Goal: Task Accomplishment & Management: Use online tool/utility

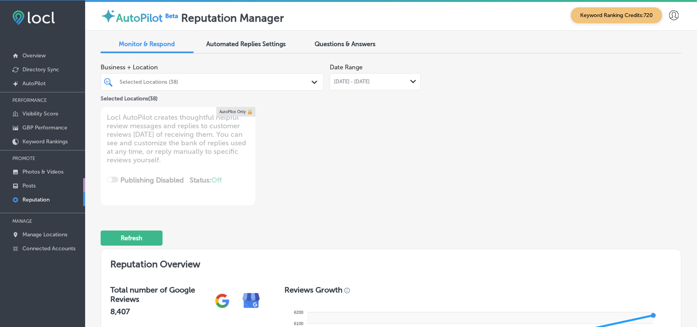
scroll to position [276, 0]
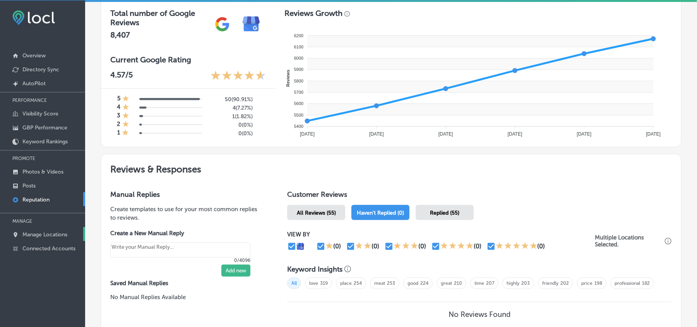
click at [33, 236] on p "Manage Locations" at bounding box center [44, 234] width 45 height 7
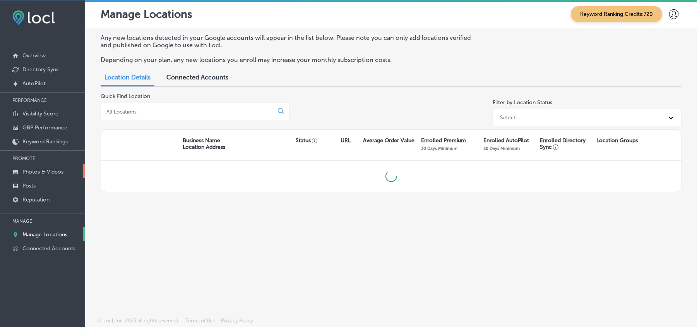
click at [42, 171] on p "Photos & Videos" at bounding box center [42, 171] width 41 height 7
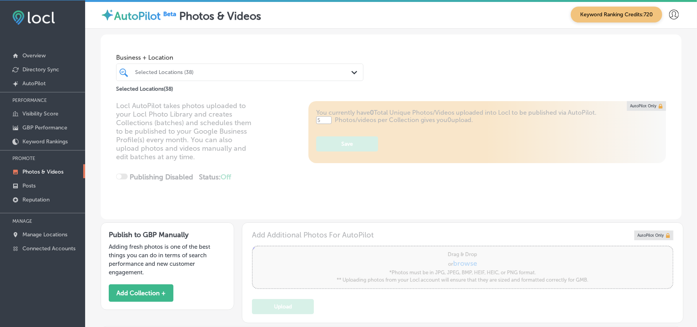
type input "0"
click at [264, 73] on div "Selected Locations (38)" at bounding box center [243, 72] width 217 height 7
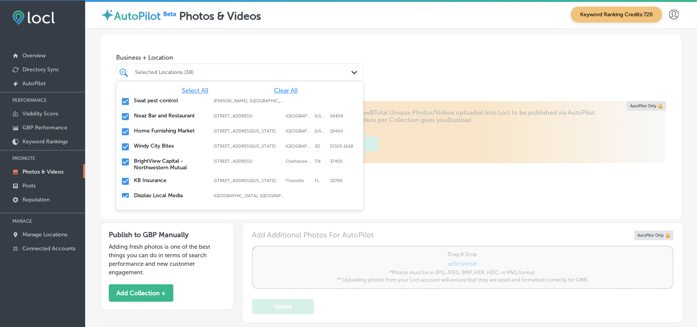
drag, startPoint x: 275, startPoint y: 90, endPoint x: 248, endPoint y: 68, distance: 35.1
click at [275, 89] on span "Clear All" at bounding box center [286, 90] width 24 height 7
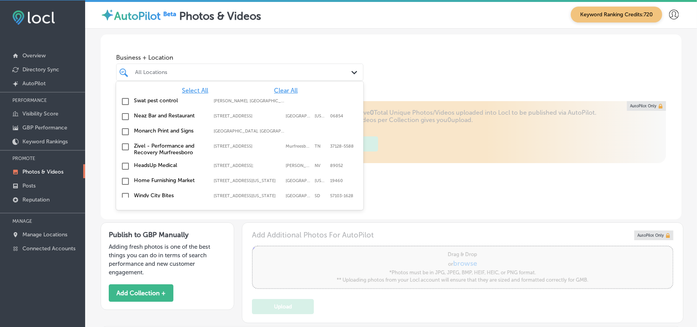
click at [248, 69] on div "All Locations" at bounding box center [243, 72] width 217 height 7
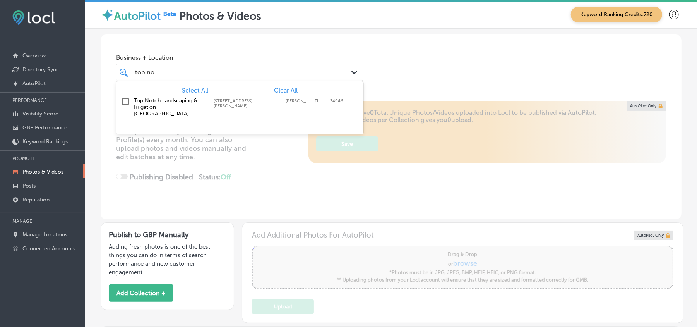
click at [127, 99] on input "checkbox" at bounding box center [125, 101] width 9 height 9
type input "top no"
click at [419, 81] on div "Business + Location option [STREET_ADDRESS][PERSON_NAME]. option [STREET_ADDRES…" at bounding box center [391, 63] width 581 height 59
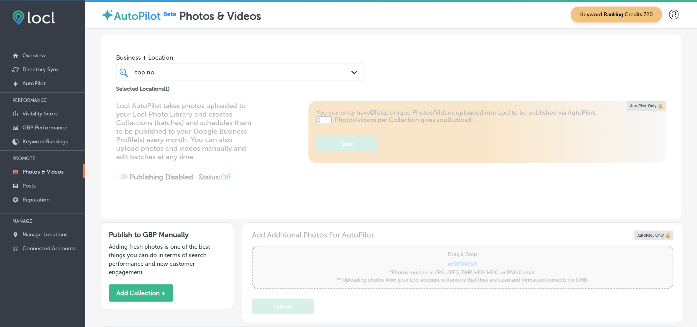
type input "5"
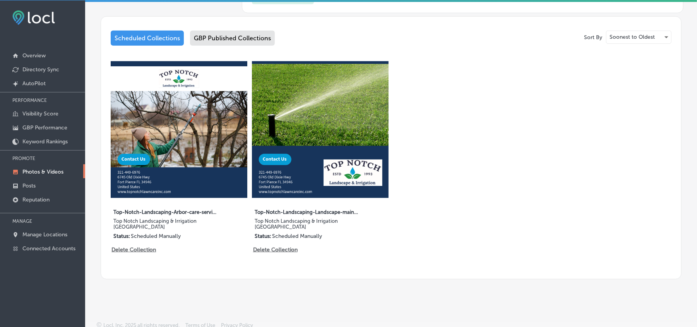
scroll to position [293, 0]
